Goal: Check status: Check status

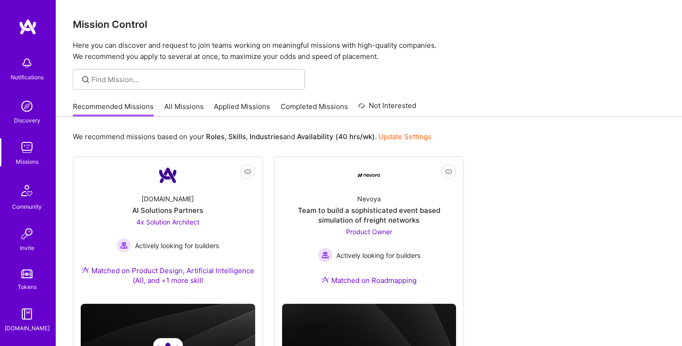
scroll to position [69, 0]
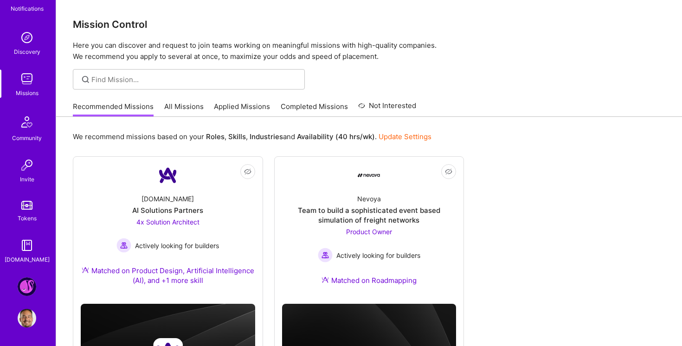
click at [25, 289] on img at bounding box center [27, 286] width 19 height 19
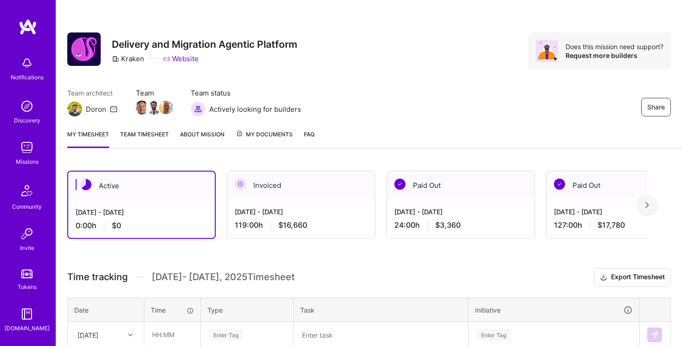
click at [157, 134] on link "Team timesheet" at bounding box center [144, 138] width 49 height 19
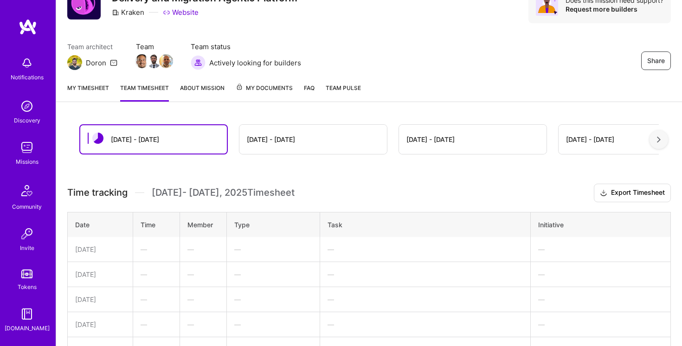
scroll to position [110, 0]
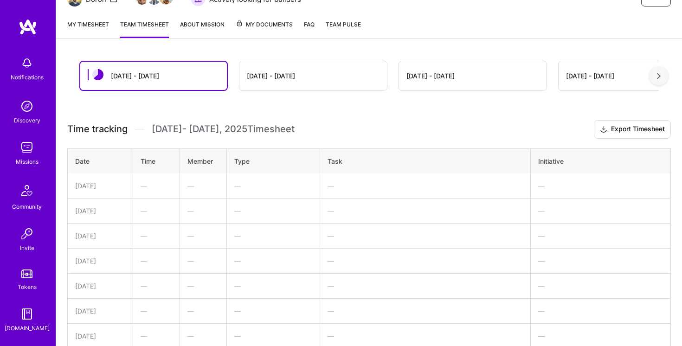
click at [271, 80] on div "[DATE] - [DATE]" at bounding box center [271, 76] width 48 height 10
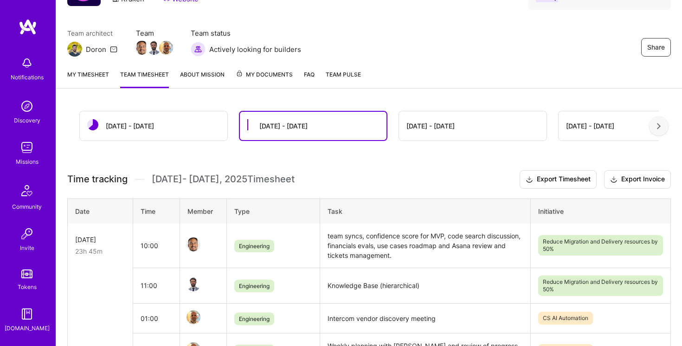
scroll to position [0, 0]
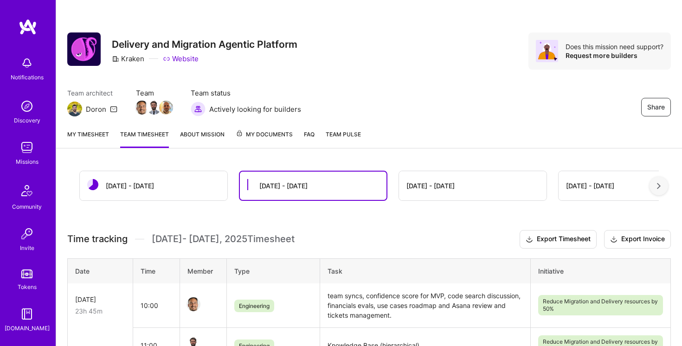
click at [88, 138] on link "My timesheet" at bounding box center [88, 138] width 42 height 19
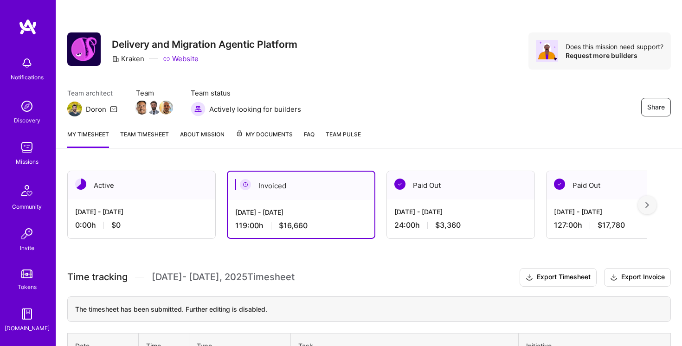
click at [149, 126] on div "My timesheet Team timesheet About Mission My Documents FAQ Team Pulse" at bounding box center [369, 135] width 626 height 26
click at [151, 133] on link "Team timesheet" at bounding box center [144, 138] width 49 height 19
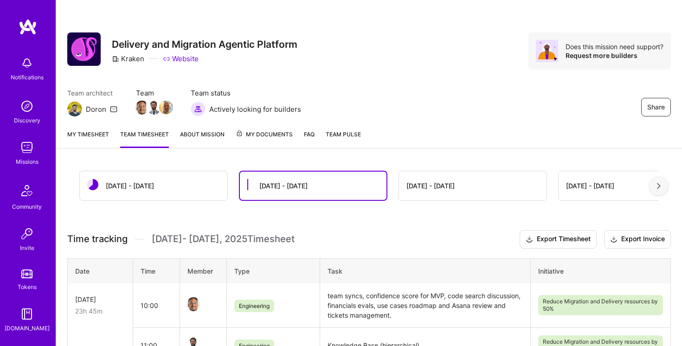
click at [151, 190] on div "[DATE] - [DATE]" at bounding box center [130, 186] width 48 height 10
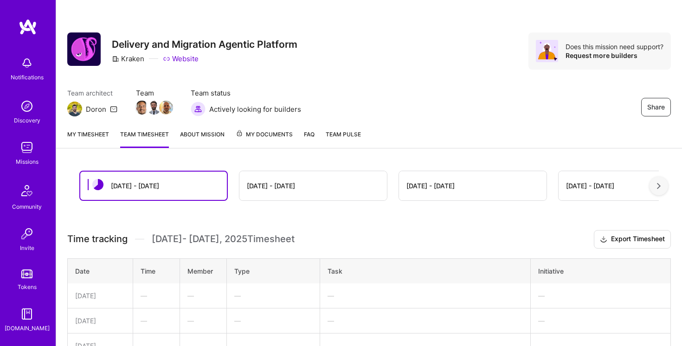
click at [87, 133] on link "My timesheet" at bounding box center [88, 138] width 42 height 19
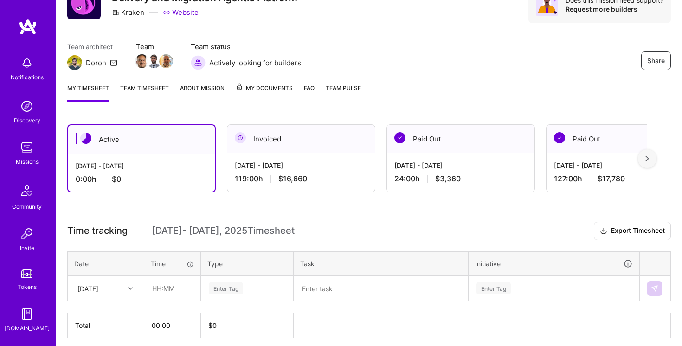
scroll to position [83, 0]
